Goal: Information Seeking & Learning: Learn about a topic

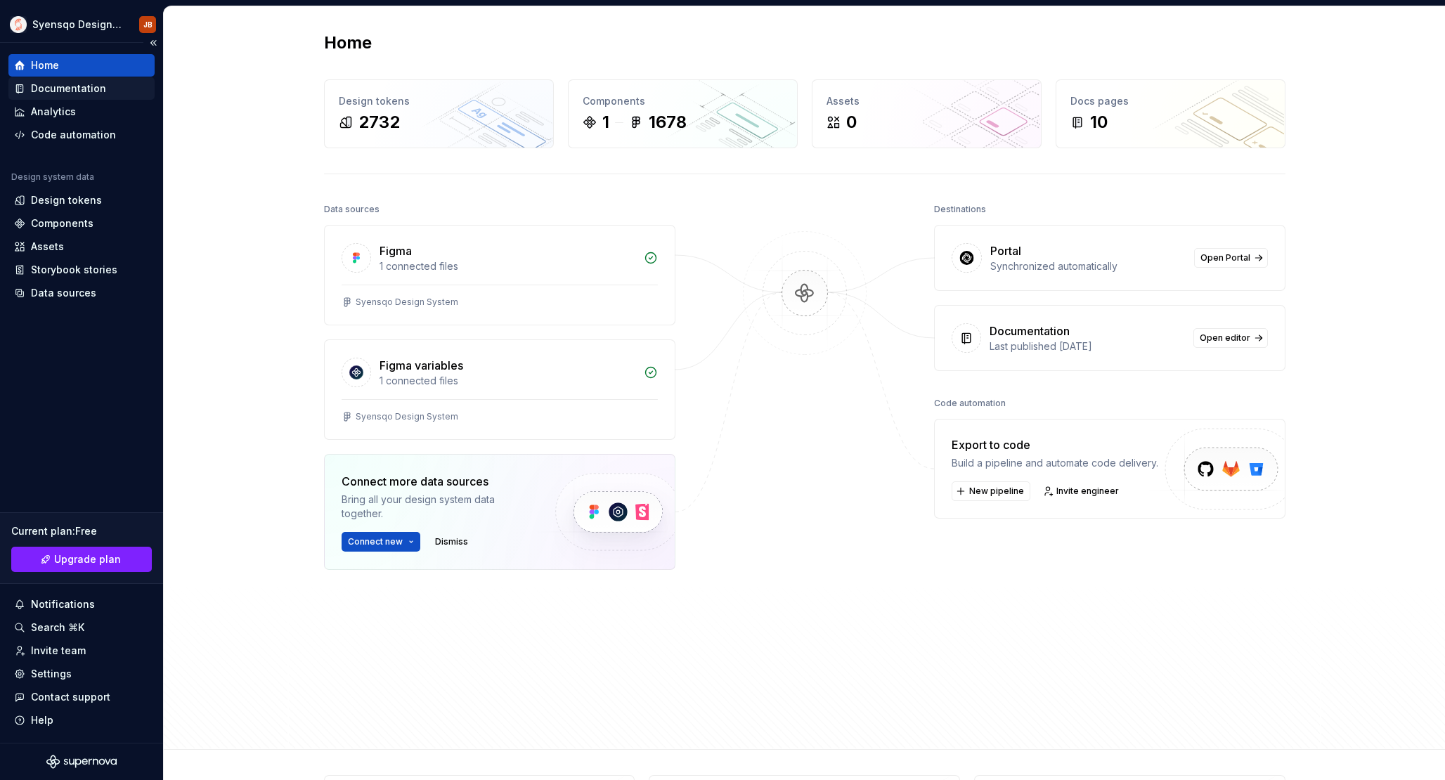
click at [63, 91] on div "Documentation" at bounding box center [68, 89] width 75 height 14
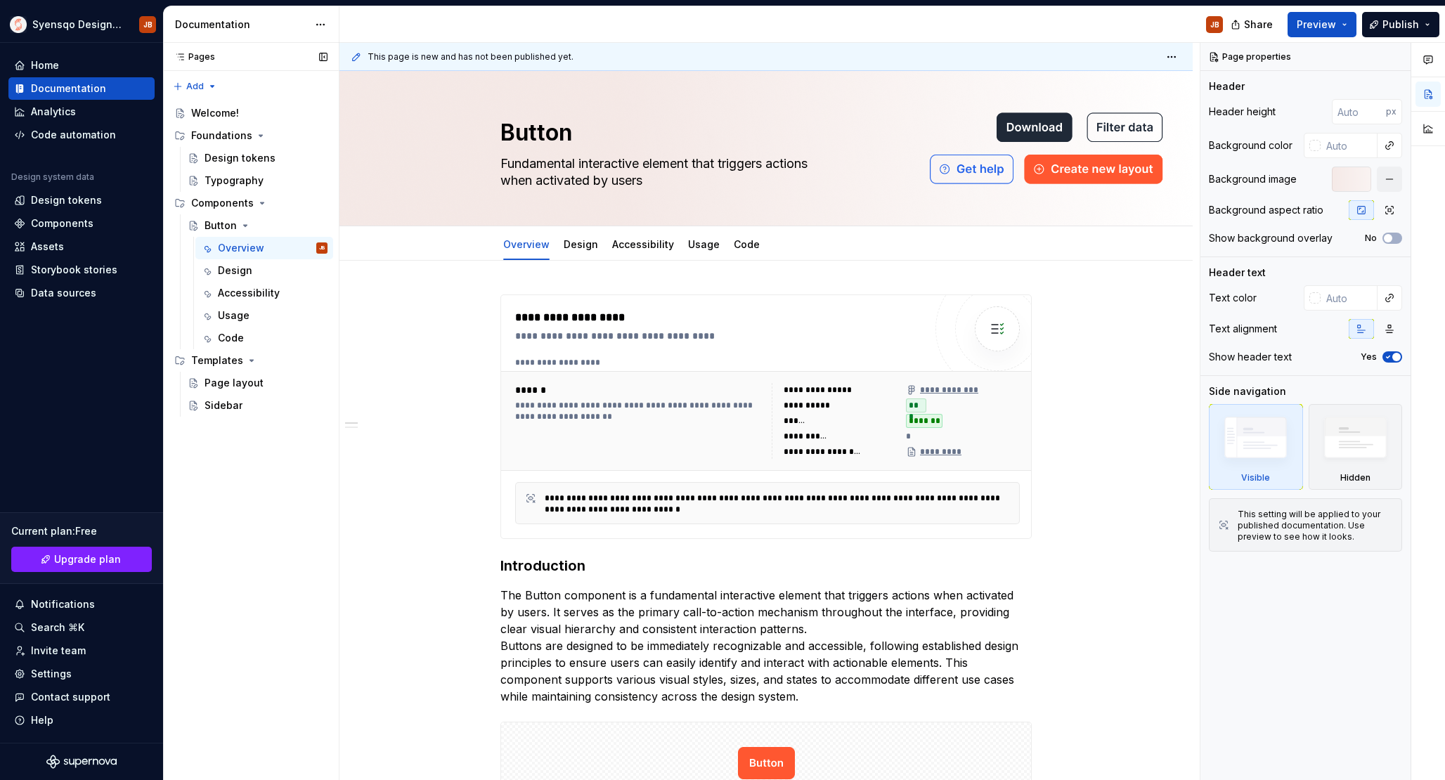
scroll to position [351, 0]
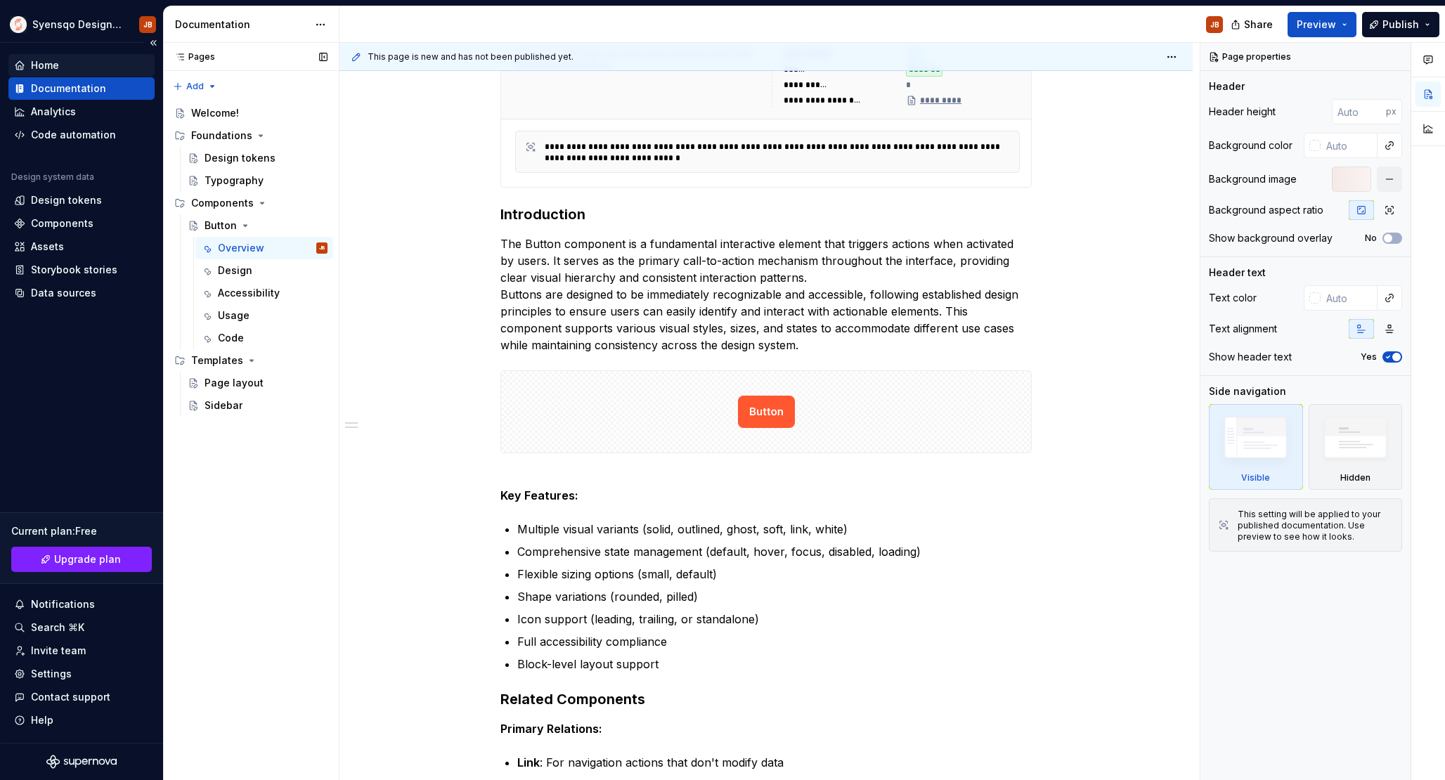
click at [70, 72] on div "Home" at bounding box center [81, 65] width 135 height 14
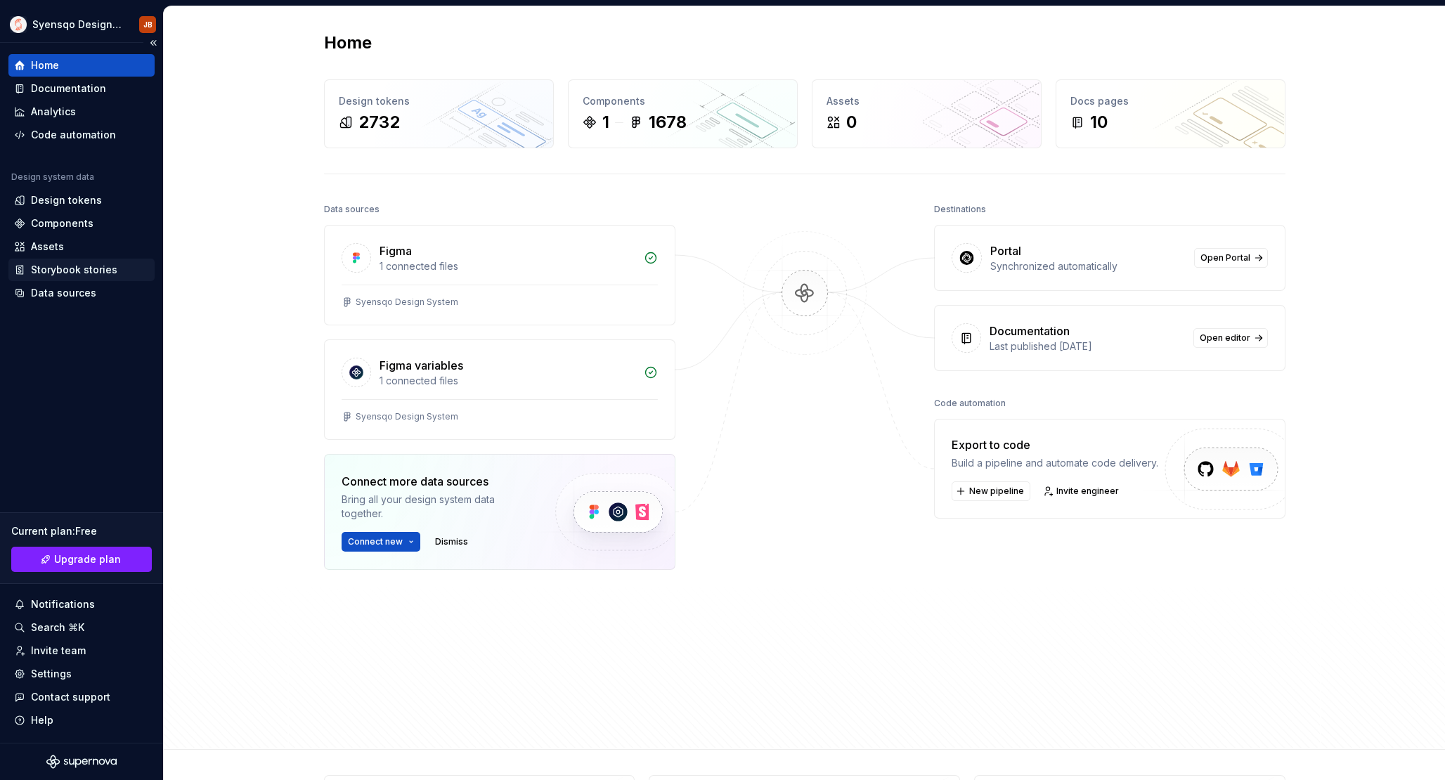
click at [77, 279] on div "Storybook stories" at bounding box center [81, 270] width 146 height 22
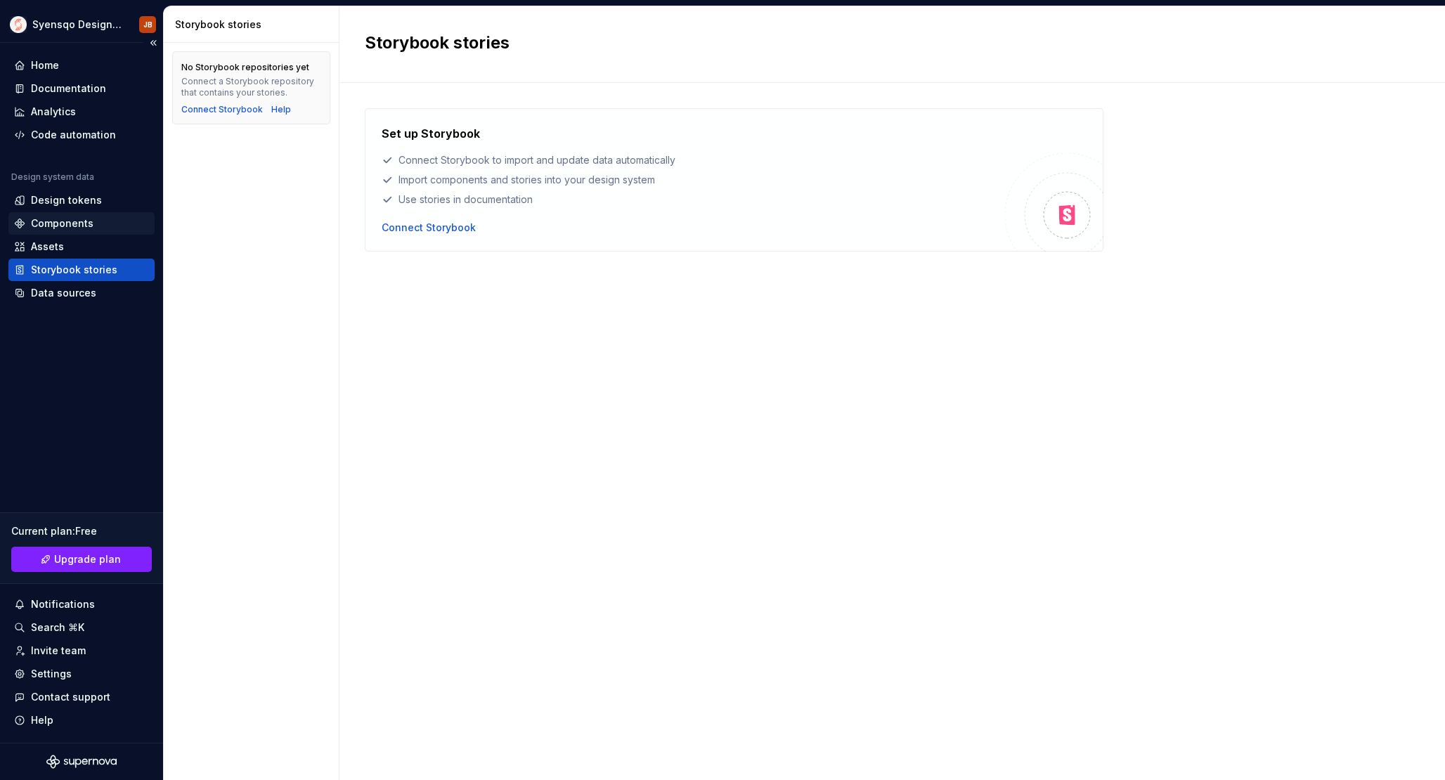
click at [81, 220] on div "Components" at bounding box center [62, 224] width 63 height 14
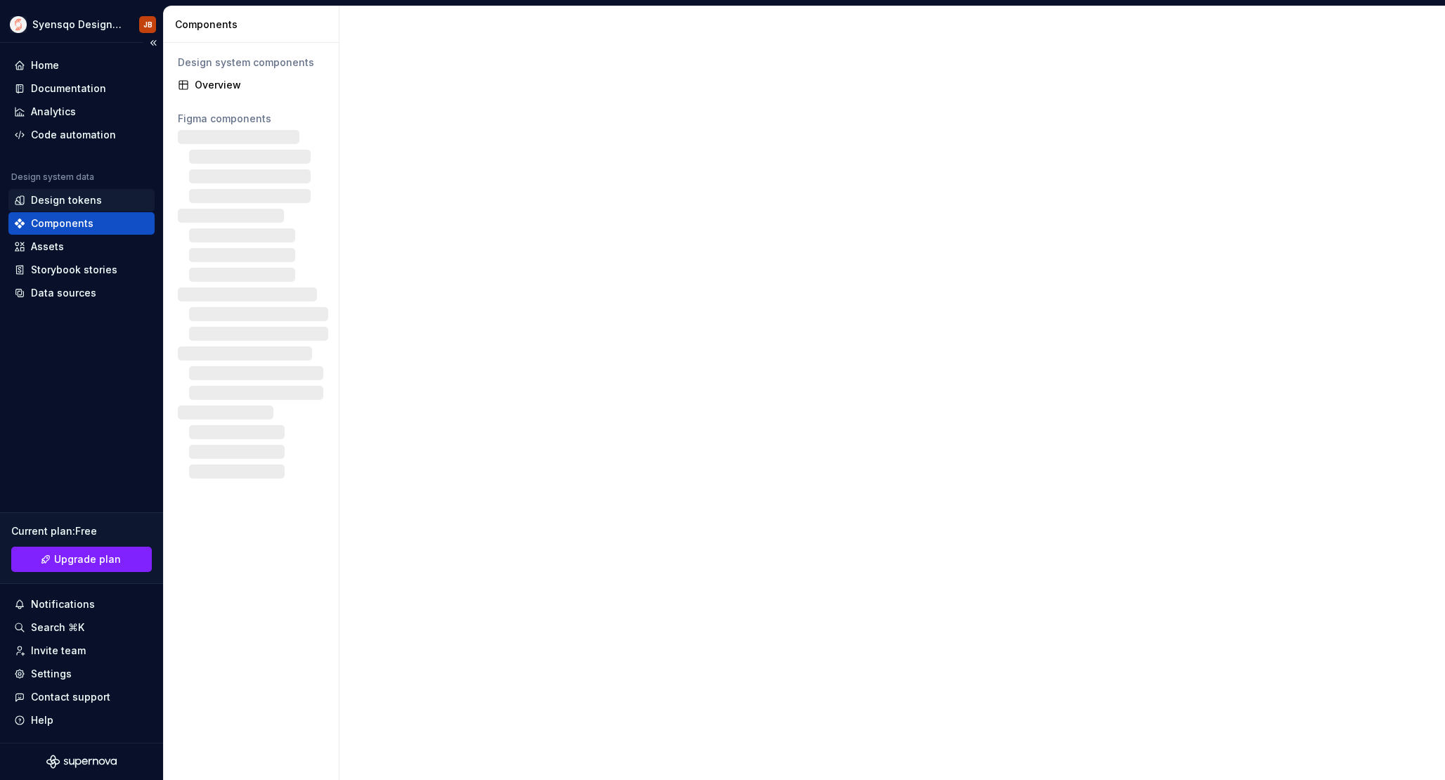
click at [89, 198] on div "Design tokens" at bounding box center [66, 200] width 71 height 14
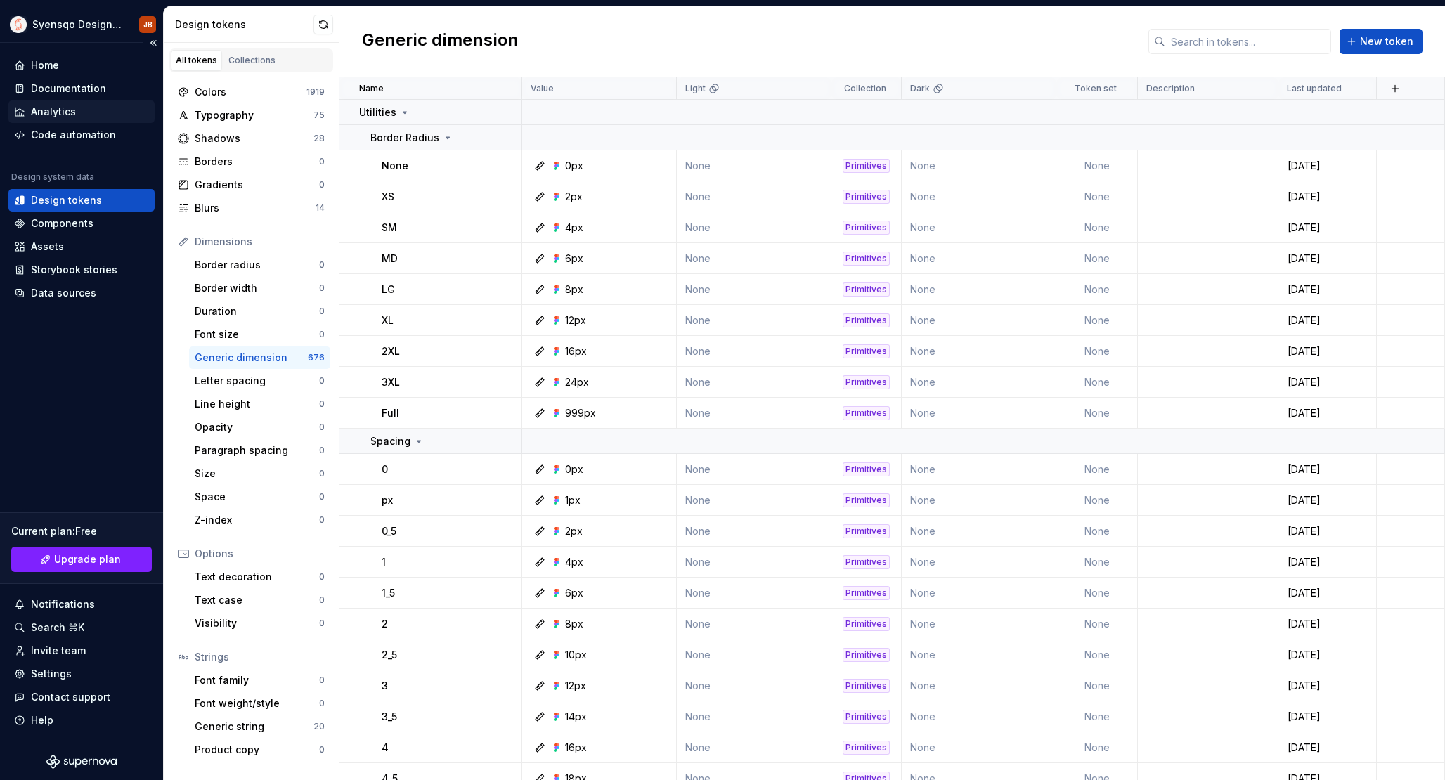
click at [97, 111] on div "Analytics" at bounding box center [81, 112] width 135 height 14
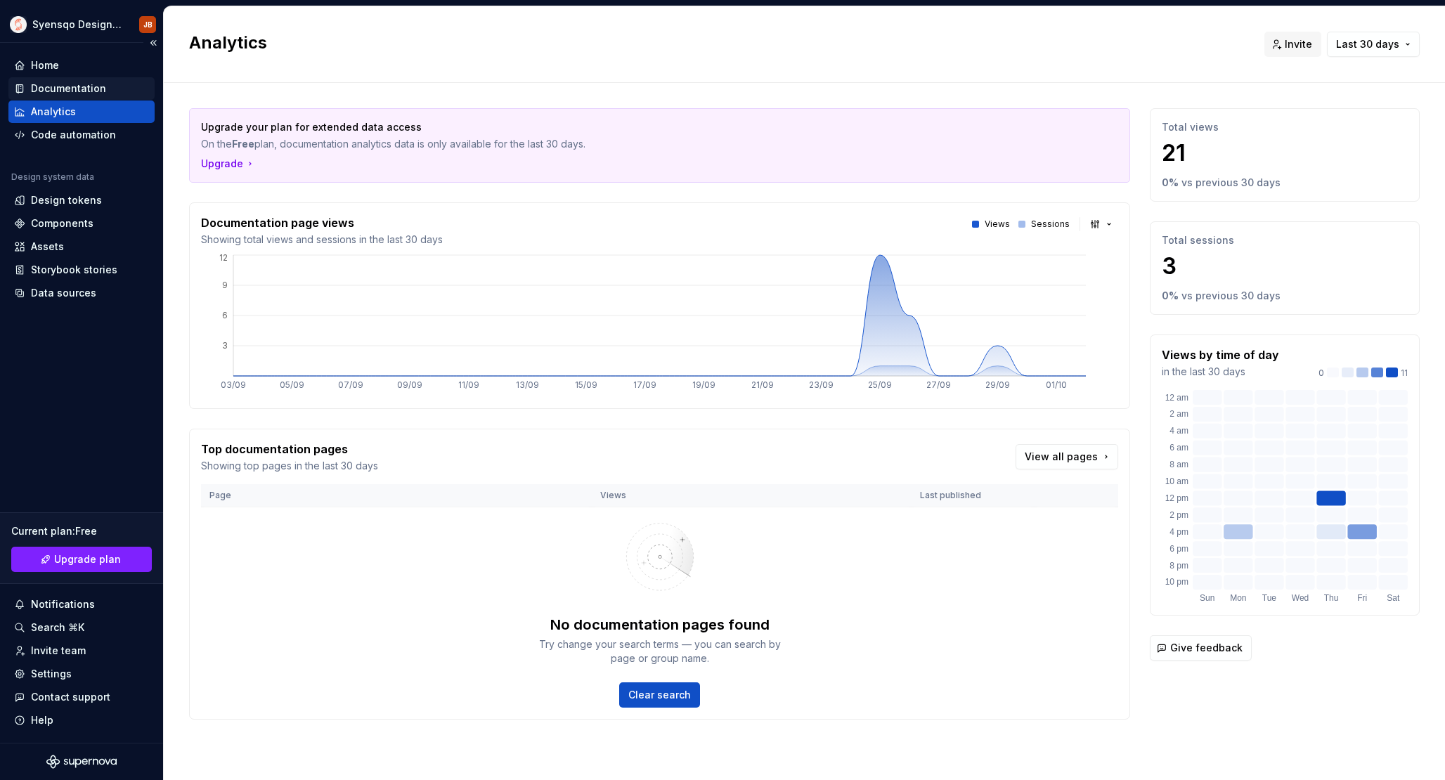
click at [97, 91] on div "Documentation" at bounding box center [68, 89] width 75 height 14
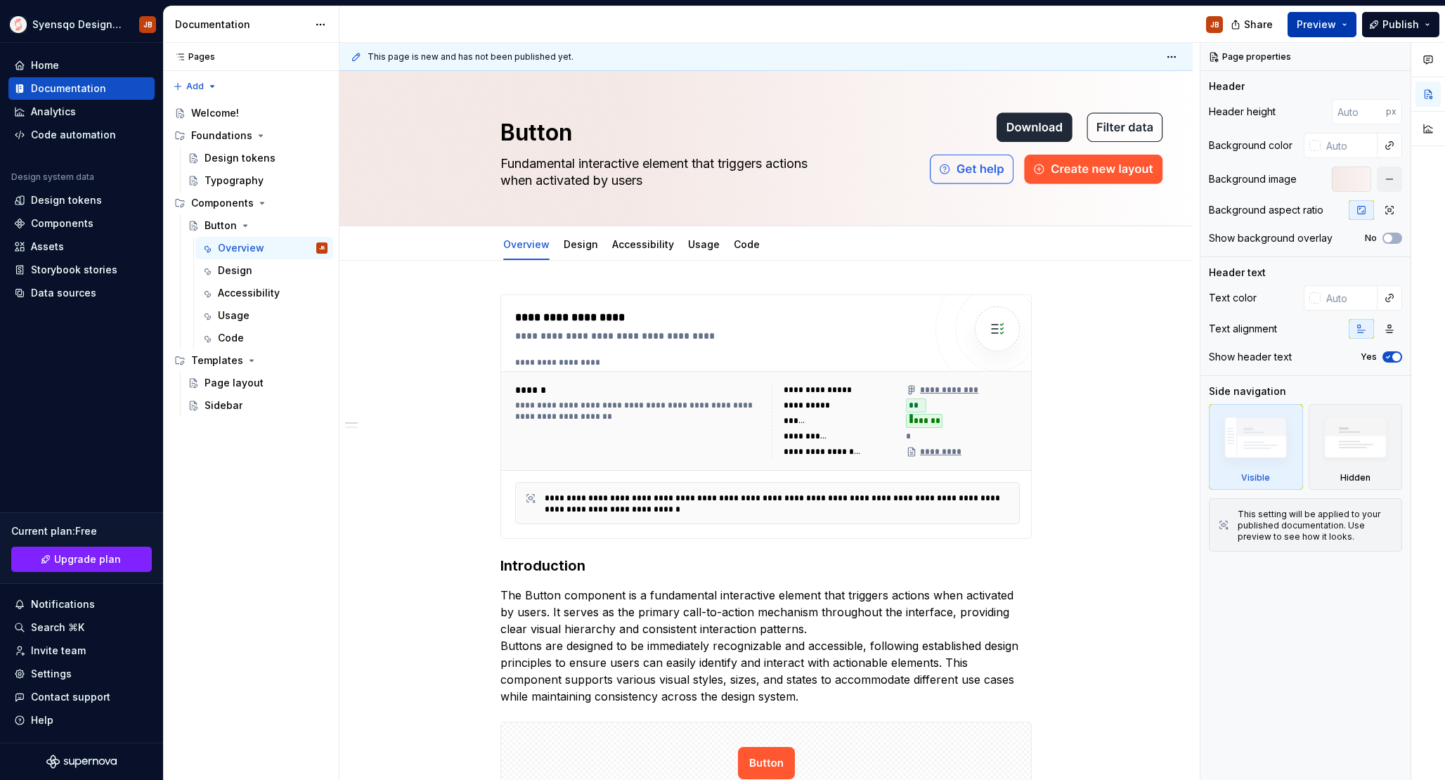
click at [1329, 24] on span "Preview" at bounding box center [1316, 25] width 39 height 14
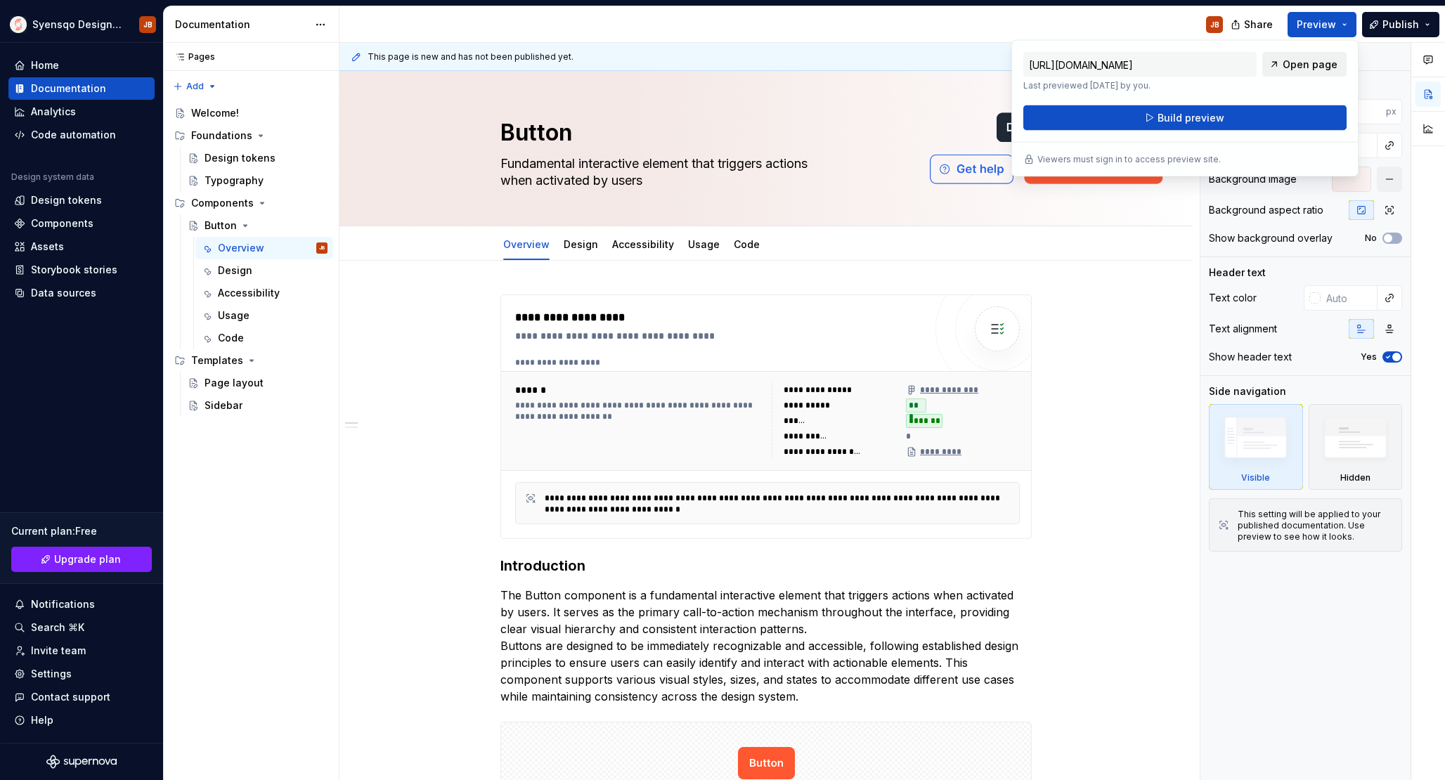
click at [1307, 55] on link "Open page" at bounding box center [1304, 64] width 84 height 25
type textarea "*"
